Goal: Task Accomplishment & Management: Complete application form

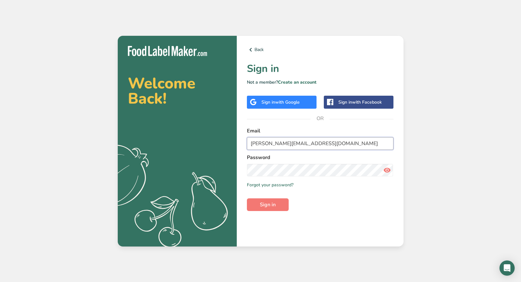
type input "[PERSON_NAME][EMAIL_ADDRESS][DOMAIN_NAME]"
drag, startPoint x: 374, startPoint y: 200, endPoint x: 343, endPoint y: 177, distance: 38.8
click at [374, 200] on form "Email [PERSON_NAME][EMAIL_ADDRESS][DOMAIN_NAME] Password Remember me Forgot you…" at bounding box center [320, 169] width 147 height 84
click at [300, 81] on link "Create an account" at bounding box center [297, 82] width 39 height 6
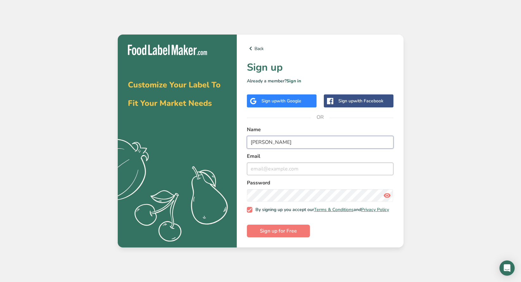
type input "[PERSON_NAME]"
type input "[PERSON_NAME][EMAIL_ADDRESS][DOMAIN_NAME]"
click at [387, 195] on icon at bounding box center [387, 195] width 8 height 11
click at [275, 233] on span "Sign up for Free" at bounding box center [278, 231] width 37 height 8
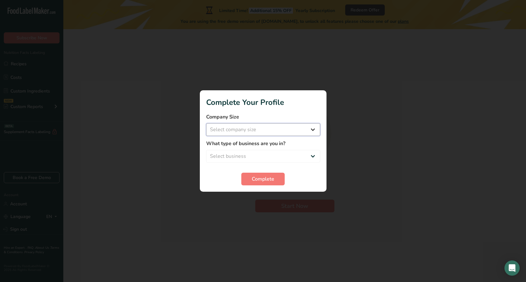
select select "2"
click at [253, 178] on span "Complete" at bounding box center [263, 179] width 22 height 8
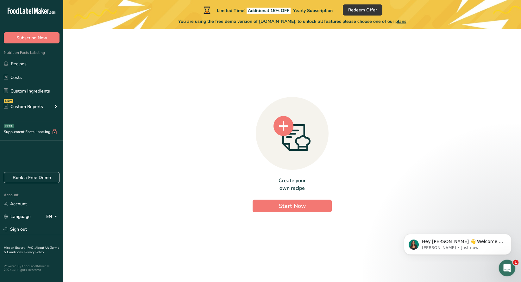
click at [505, 265] on icon "Open Intercom Messenger" at bounding box center [506, 267] width 10 height 10
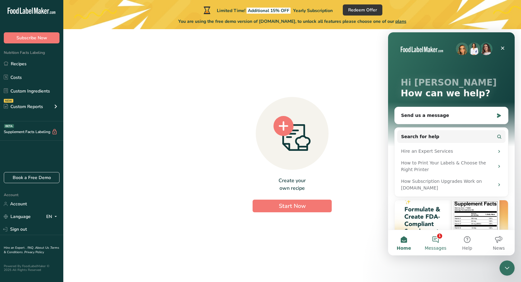
click at [439, 237] on button "1 Messages" at bounding box center [436, 242] width 32 height 25
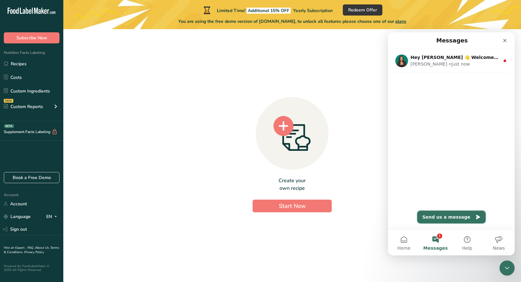
click at [446, 218] on button "Send us a message" at bounding box center [451, 217] width 68 height 13
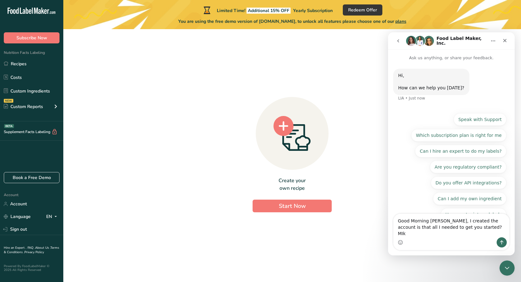
type textarea "Good Morning [PERSON_NAME], I created the account is that all I needed to get y…"
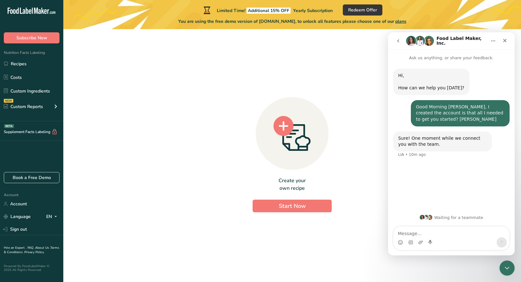
click at [447, 135] on div "Sure! One moment while we connect you with the team." at bounding box center [442, 141] width 89 height 12
click at [439, 135] on div "Sure! One moment while we connect you with the team." at bounding box center [442, 141] width 89 height 12
click at [412, 230] on textarea "Message…" at bounding box center [452, 231] width 116 height 11
click at [153, 94] on div "Create your own recipe Start Now" at bounding box center [292, 152] width 438 height 237
